Goal: Find specific page/section: Find specific page/section

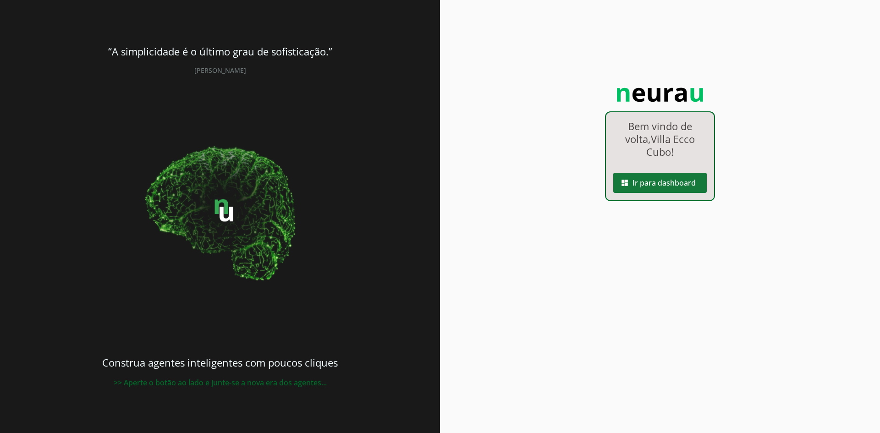
click at [640, 182] on span at bounding box center [660, 183] width 94 height 22
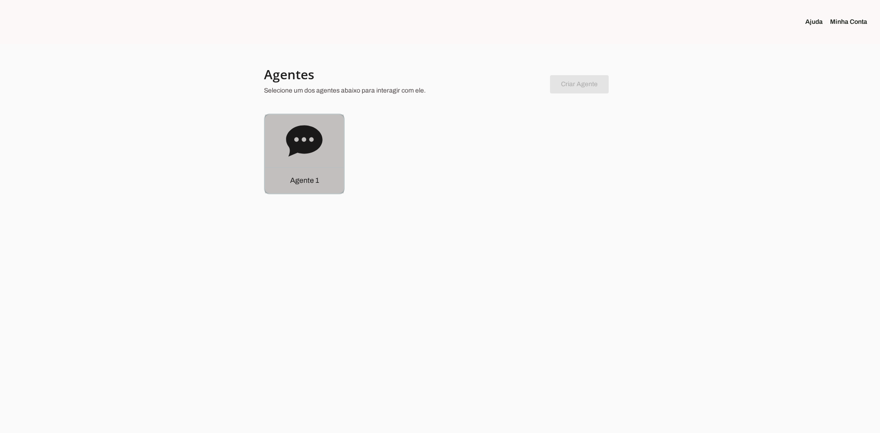
click at [312, 160] on div "Agente 1" at bounding box center [304, 154] width 79 height 79
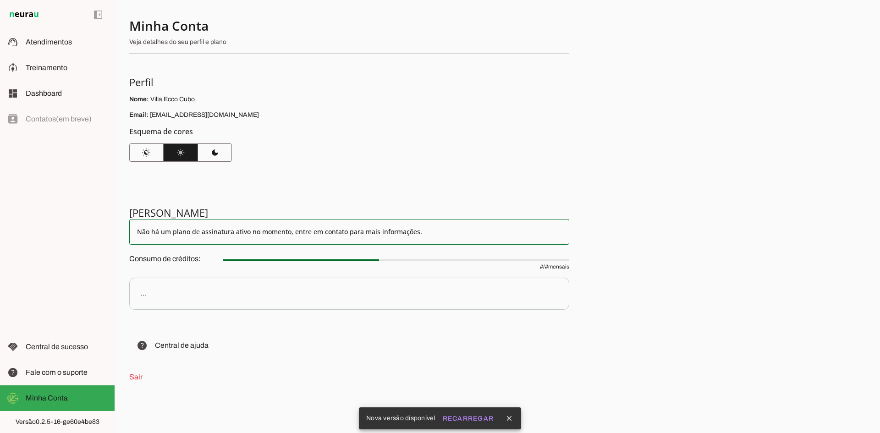
scroll to position [6, 0]
click at [0, 0] on slot "Recarregar" at bounding box center [0, 0] width 0 height 0
